Goal: Information Seeking & Learning: Learn about a topic

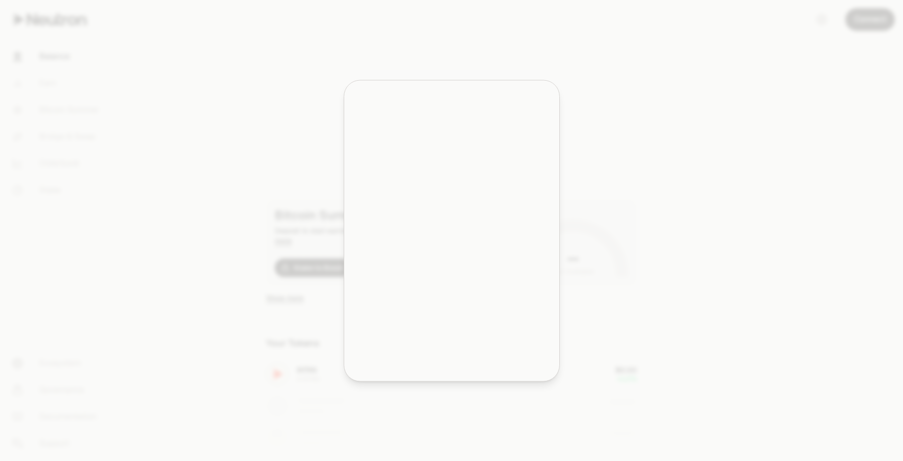
scroll to position [103, 0]
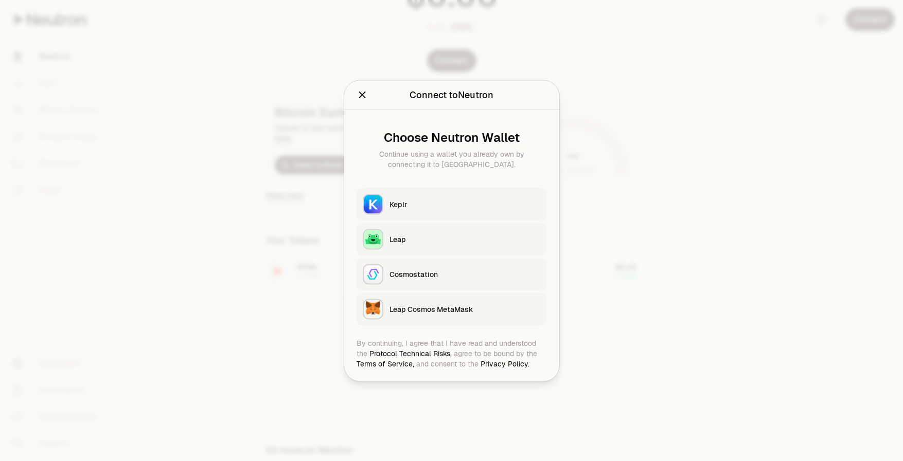
click at [456, 193] on button "Keplr" at bounding box center [451, 204] width 190 height 33
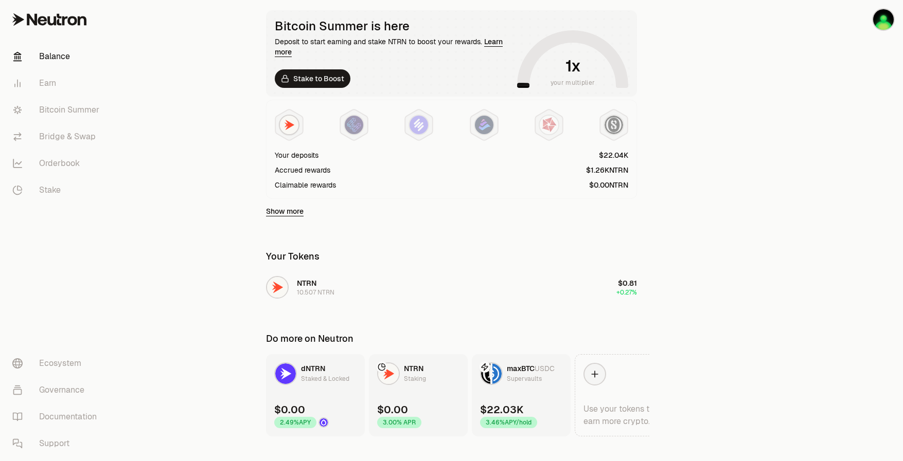
scroll to position [206, 0]
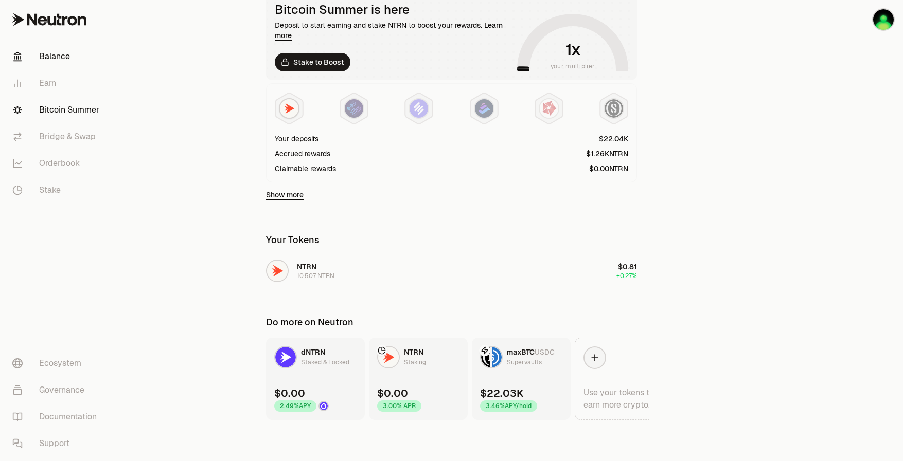
click at [26, 110] on link "Bitcoin Summer" at bounding box center [57, 110] width 107 height 27
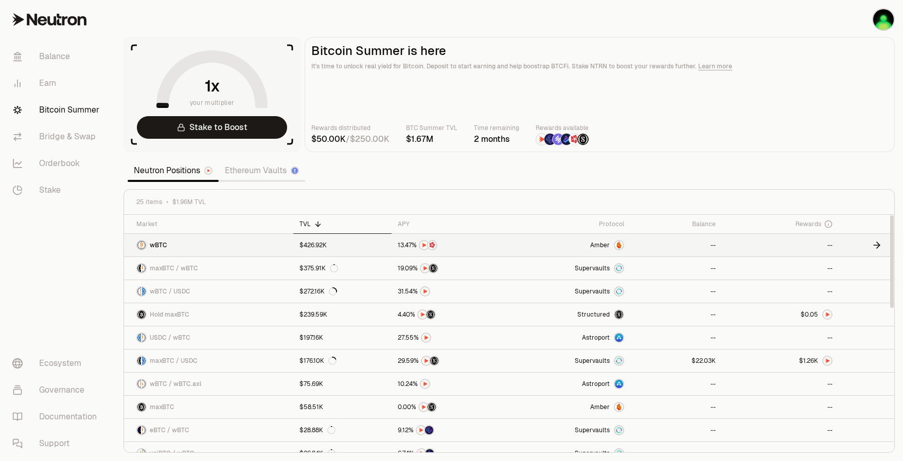
click at [605, 244] on span "Amber" at bounding box center [600, 245] width 20 height 8
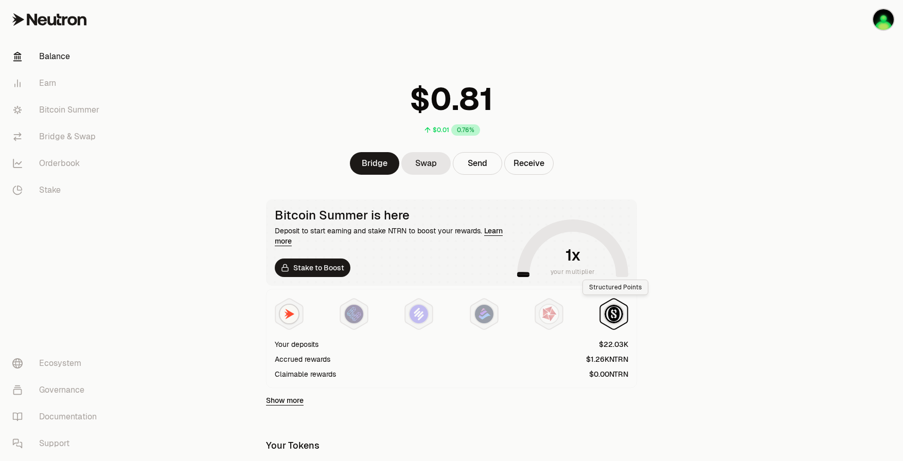
click at [605, 313] on img at bounding box center [613, 314] width 19 height 19
click at [556, 315] on img at bounding box center [549, 314] width 19 height 19
click at [480, 322] on img at bounding box center [484, 314] width 19 height 19
click at [414, 322] on img at bounding box center [418, 314] width 19 height 19
click at [359, 322] on img at bounding box center [354, 314] width 19 height 19
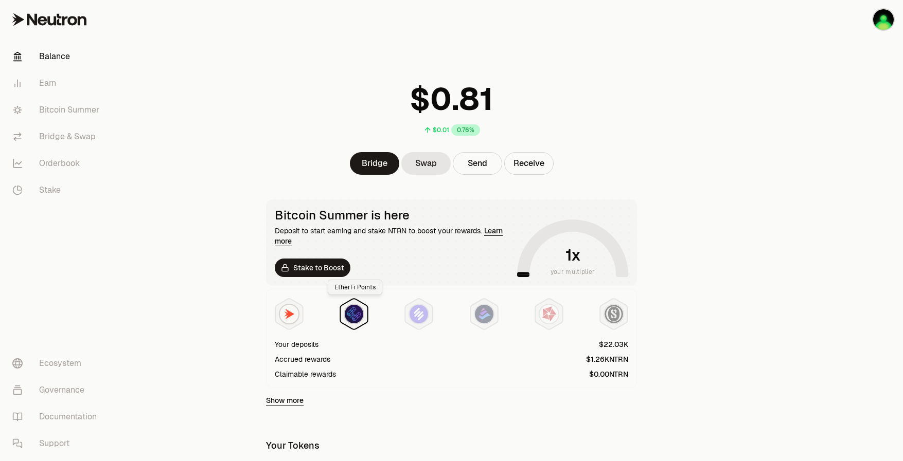
click at [355, 316] on img at bounding box center [354, 314] width 19 height 19
click at [437, 318] on div at bounding box center [451, 314] width 353 height 33
click at [481, 318] on img at bounding box center [484, 314] width 19 height 19
click at [548, 318] on img at bounding box center [549, 314] width 19 height 19
click at [607, 318] on img at bounding box center [613, 314] width 19 height 19
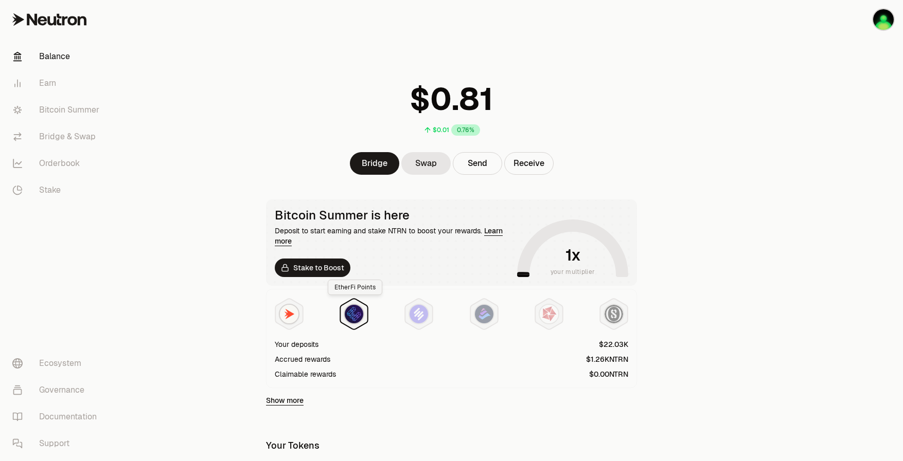
click at [359, 315] on img at bounding box center [354, 314] width 19 height 19
click at [520, 315] on div at bounding box center [451, 314] width 353 height 33
click at [541, 314] on img at bounding box center [549, 314] width 19 height 19
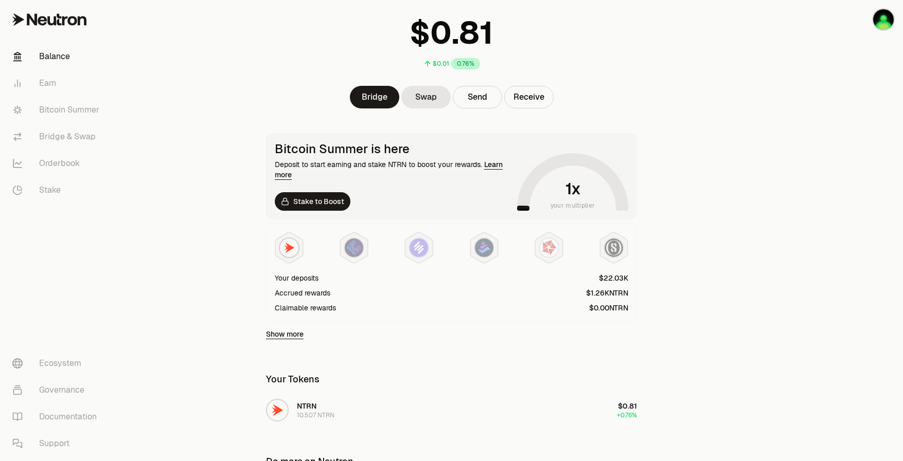
scroll to position [206, 0]
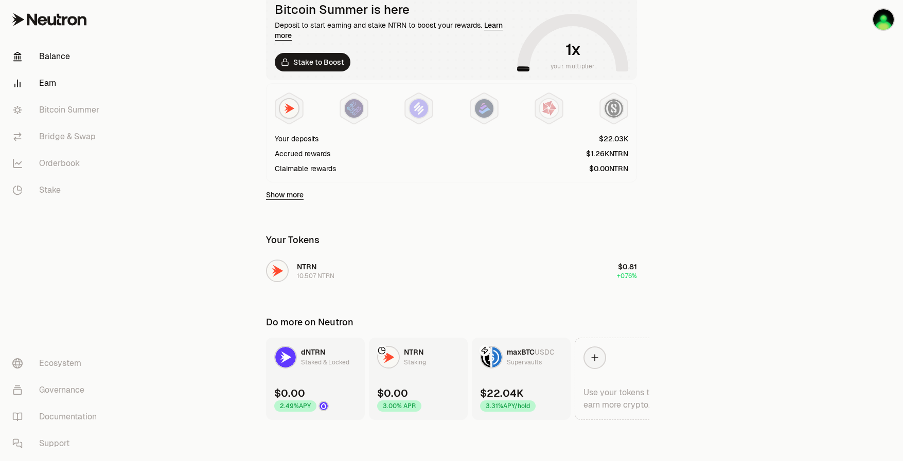
click at [60, 88] on link "Earn" at bounding box center [57, 83] width 107 height 27
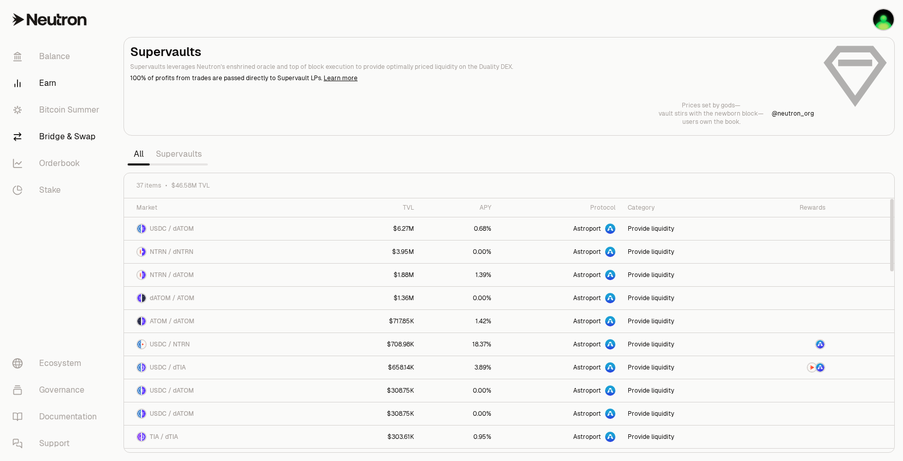
click at [62, 129] on link "Bridge & Swap" at bounding box center [57, 136] width 107 height 27
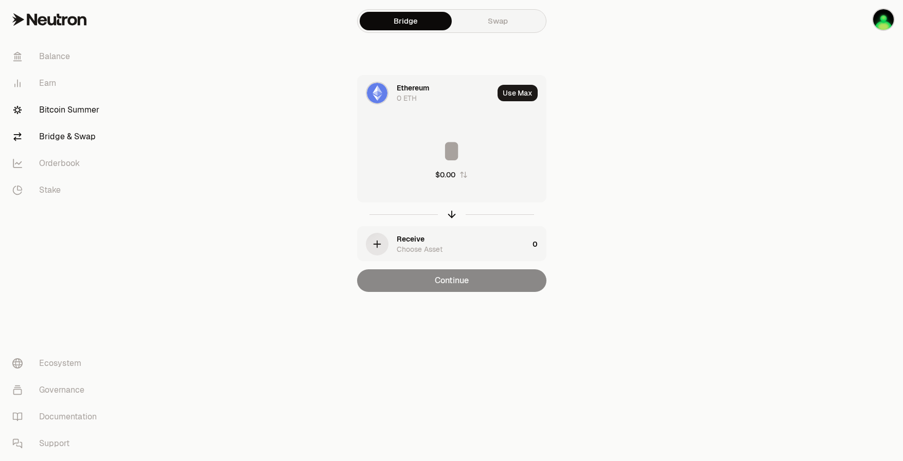
click at [75, 109] on link "Bitcoin Summer" at bounding box center [57, 110] width 107 height 27
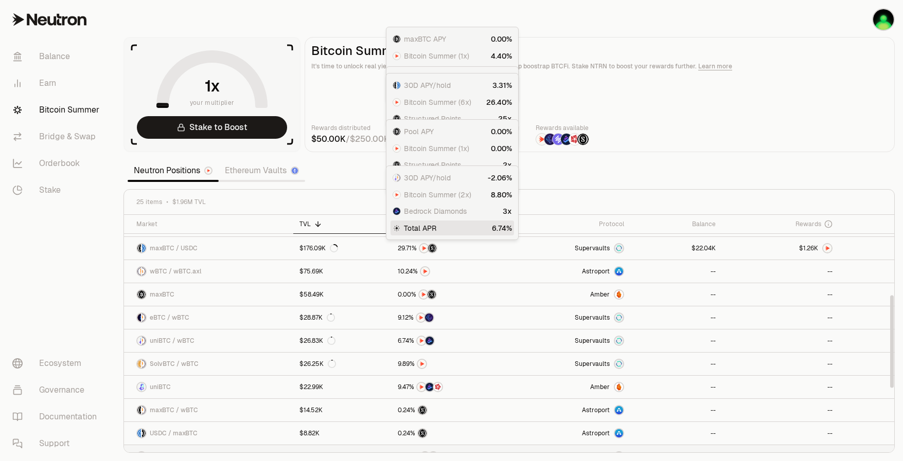
scroll to position [206, 0]
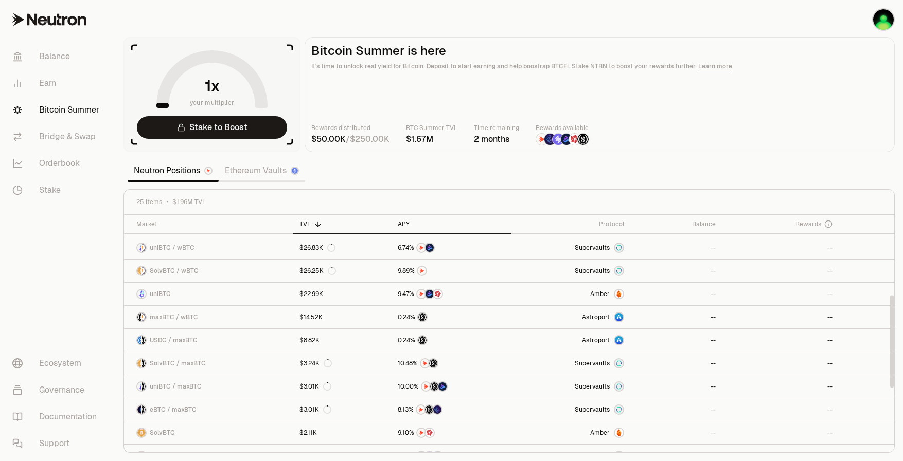
click at [403, 229] on th "APY" at bounding box center [451, 224] width 120 height 19
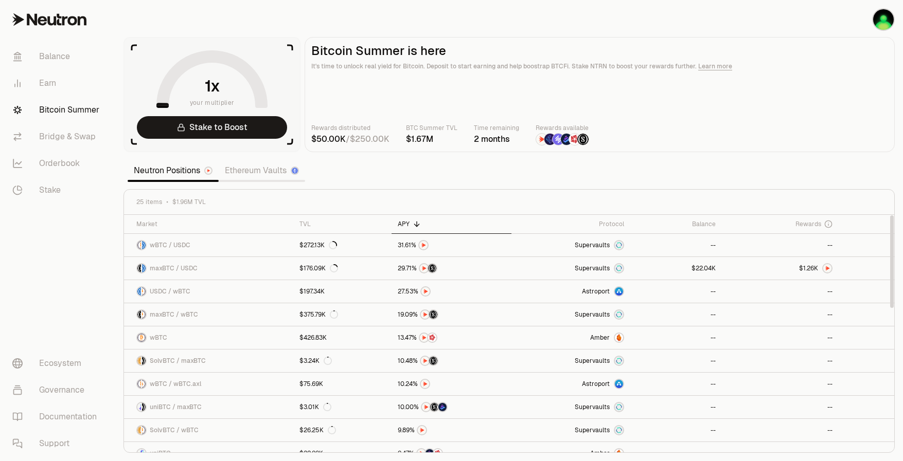
click at [403, 229] on th "APY" at bounding box center [451, 224] width 120 height 19
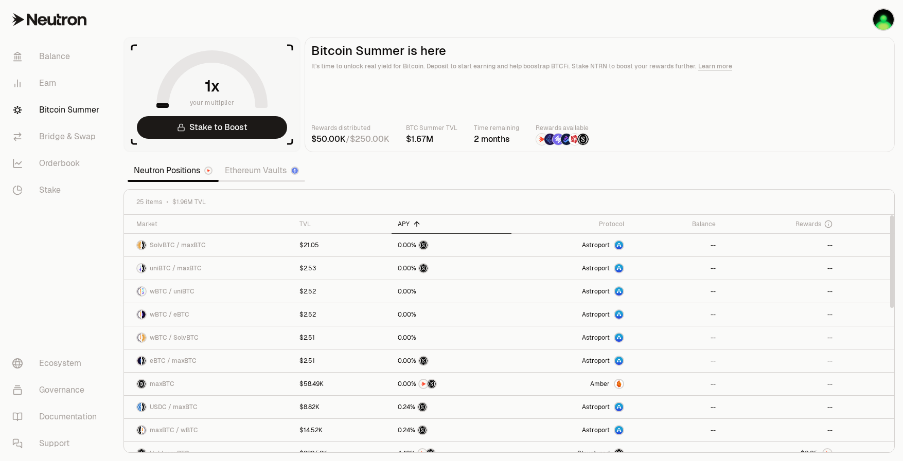
click at [400, 231] on th "APY" at bounding box center [451, 224] width 120 height 19
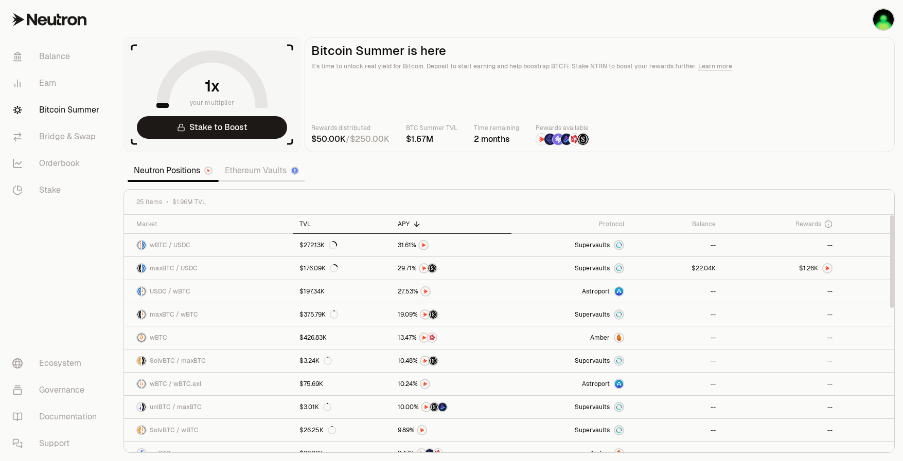
click at [315, 225] on icon at bounding box center [318, 224] width 8 height 8
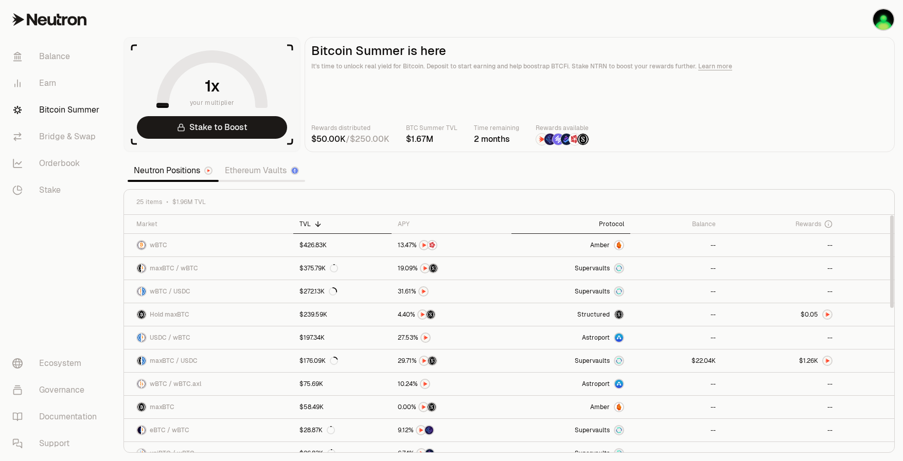
click at [610, 219] on th "Protocol" at bounding box center [570, 224] width 119 height 19
